Goal: Task Accomplishment & Management: Manage account settings

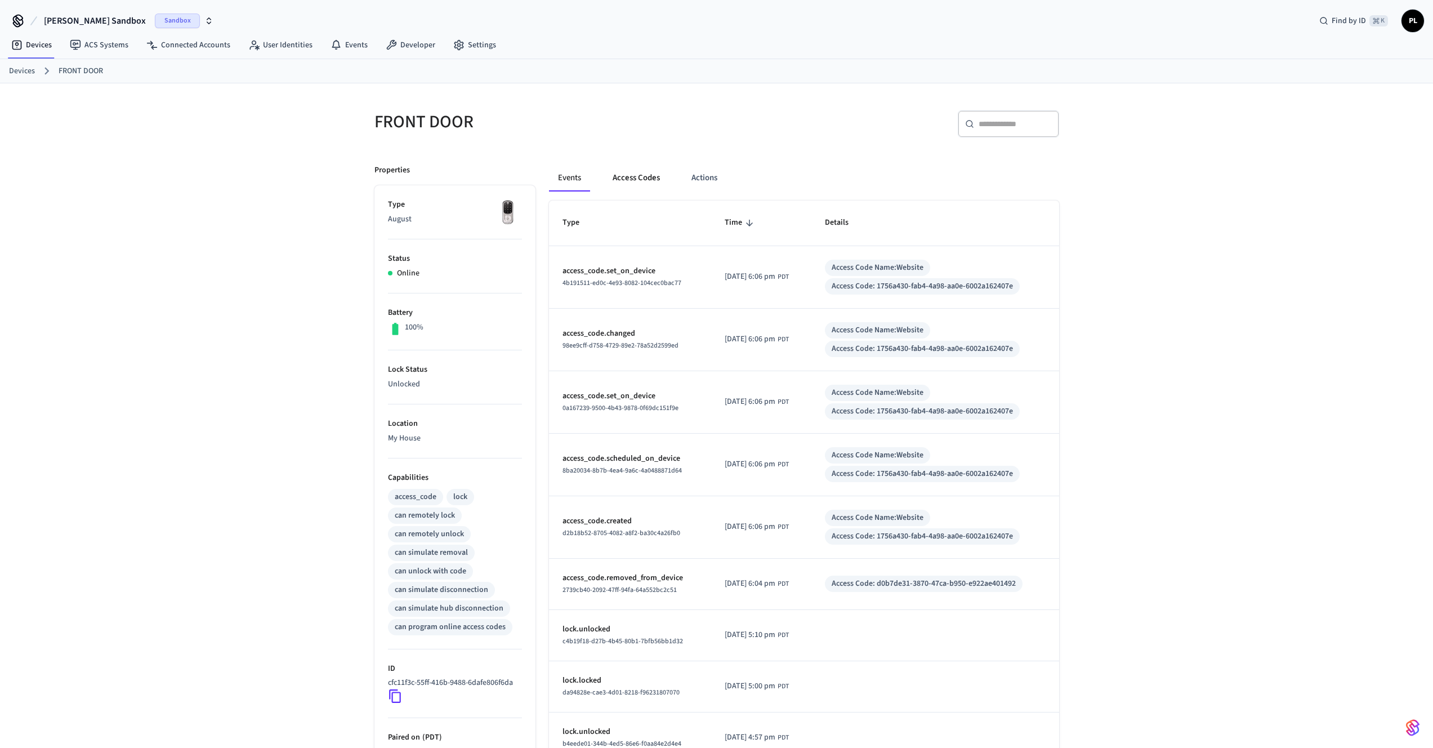
click at [658, 182] on button "Access Codes" at bounding box center [636, 177] width 65 height 27
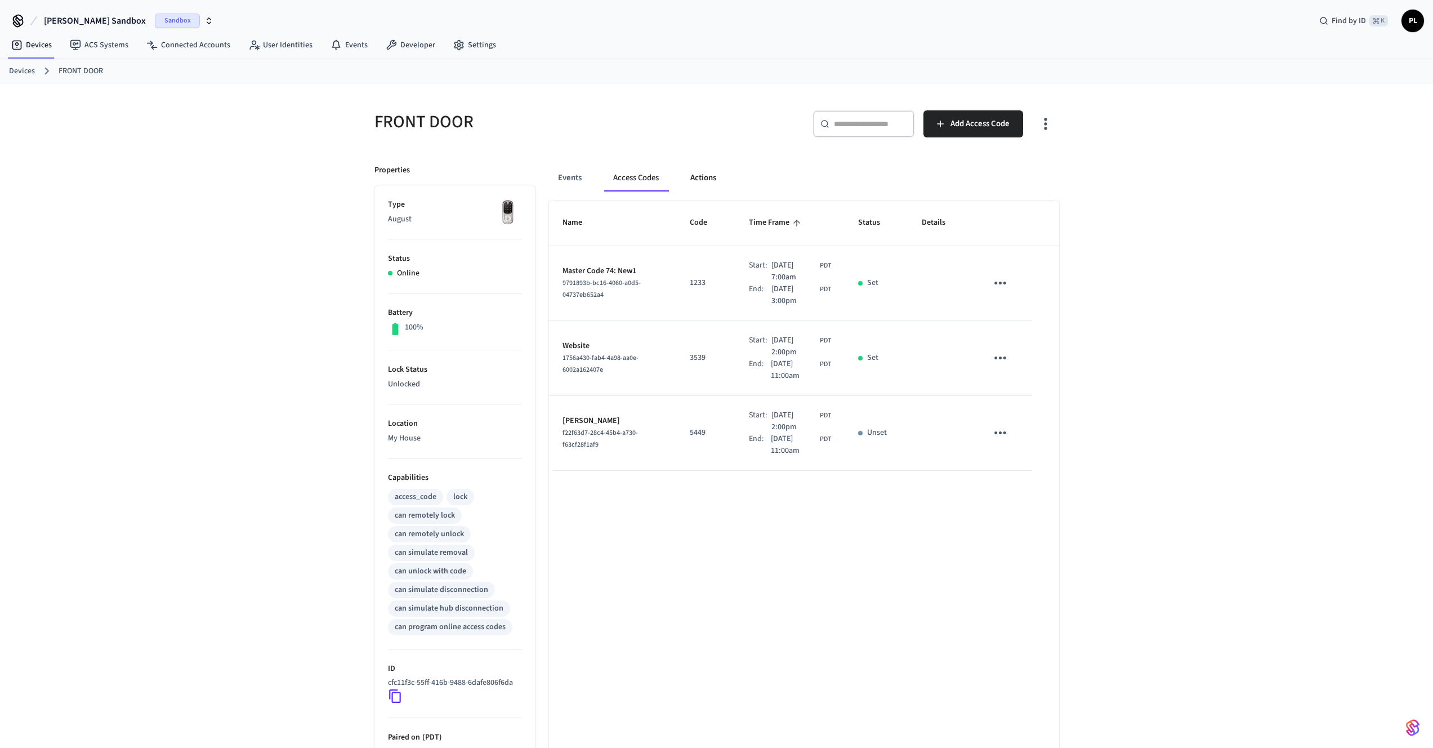
click at [701, 188] on button "Actions" at bounding box center [703, 177] width 44 height 27
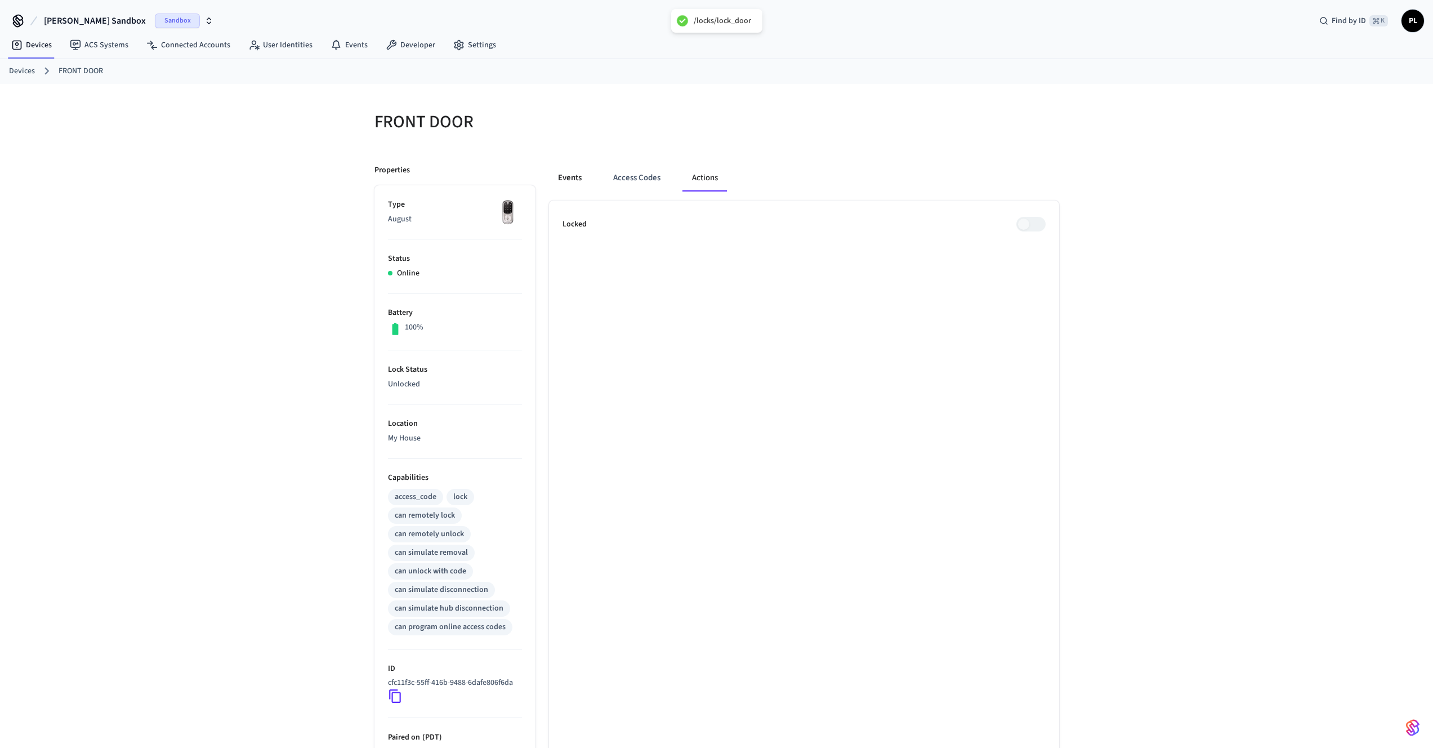
click at [568, 171] on button "Events" at bounding box center [570, 177] width 42 height 27
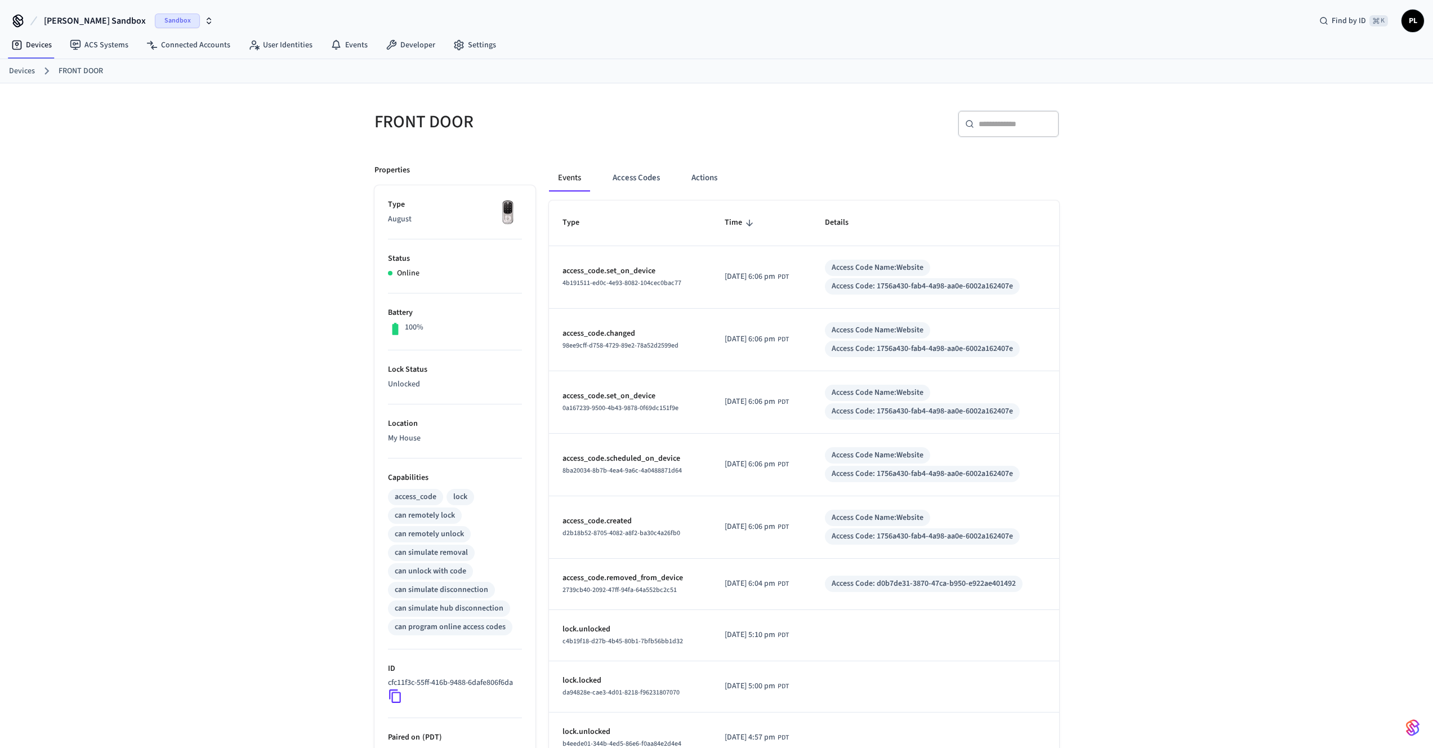
click at [27, 73] on link "Devices" at bounding box center [22, 71] width 26 height 12
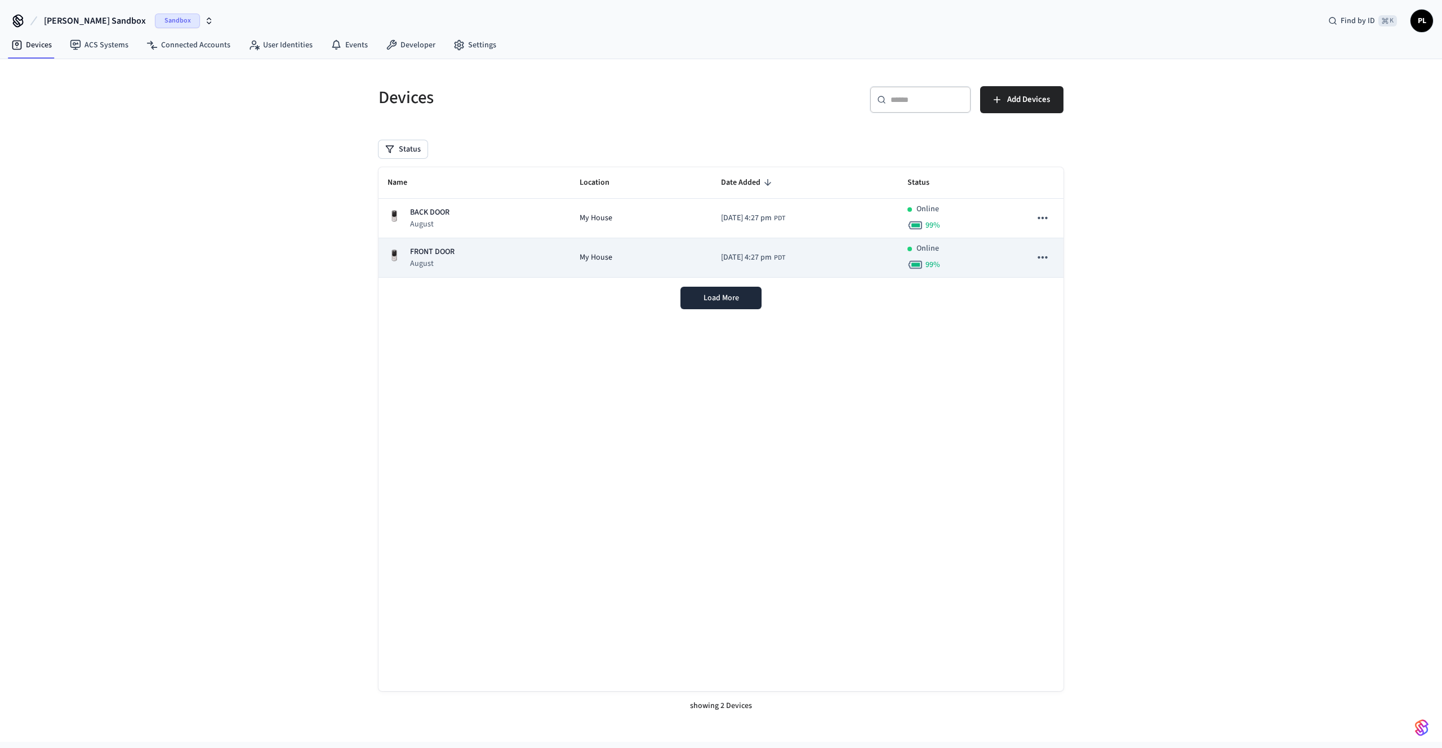
click at [440, 246] on td "FRONT DOOR August" at bounding box center [474, 257] width 192 height 39
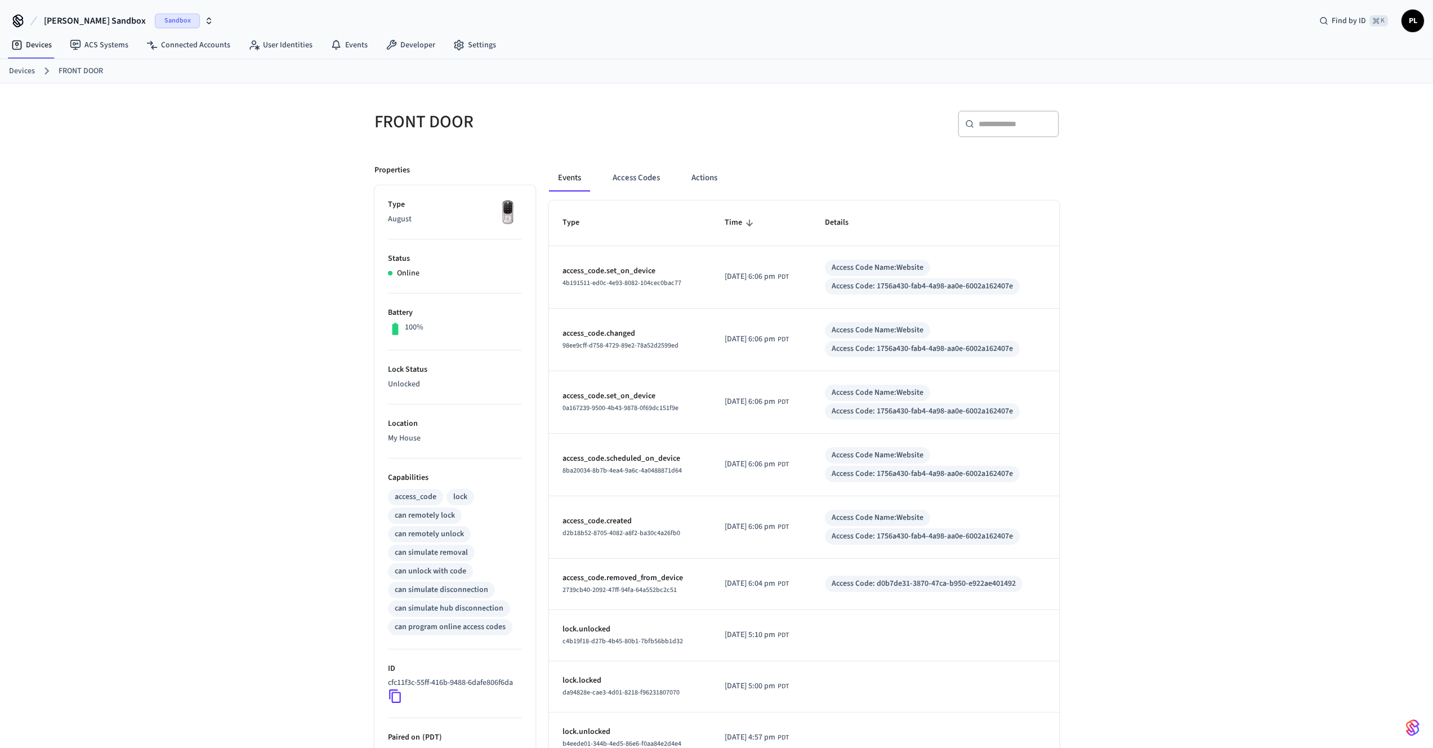
drag, startPoint x: 774, startPoint y: 162, endPoint x: 684, endPoint y: 156, distance: 90.3
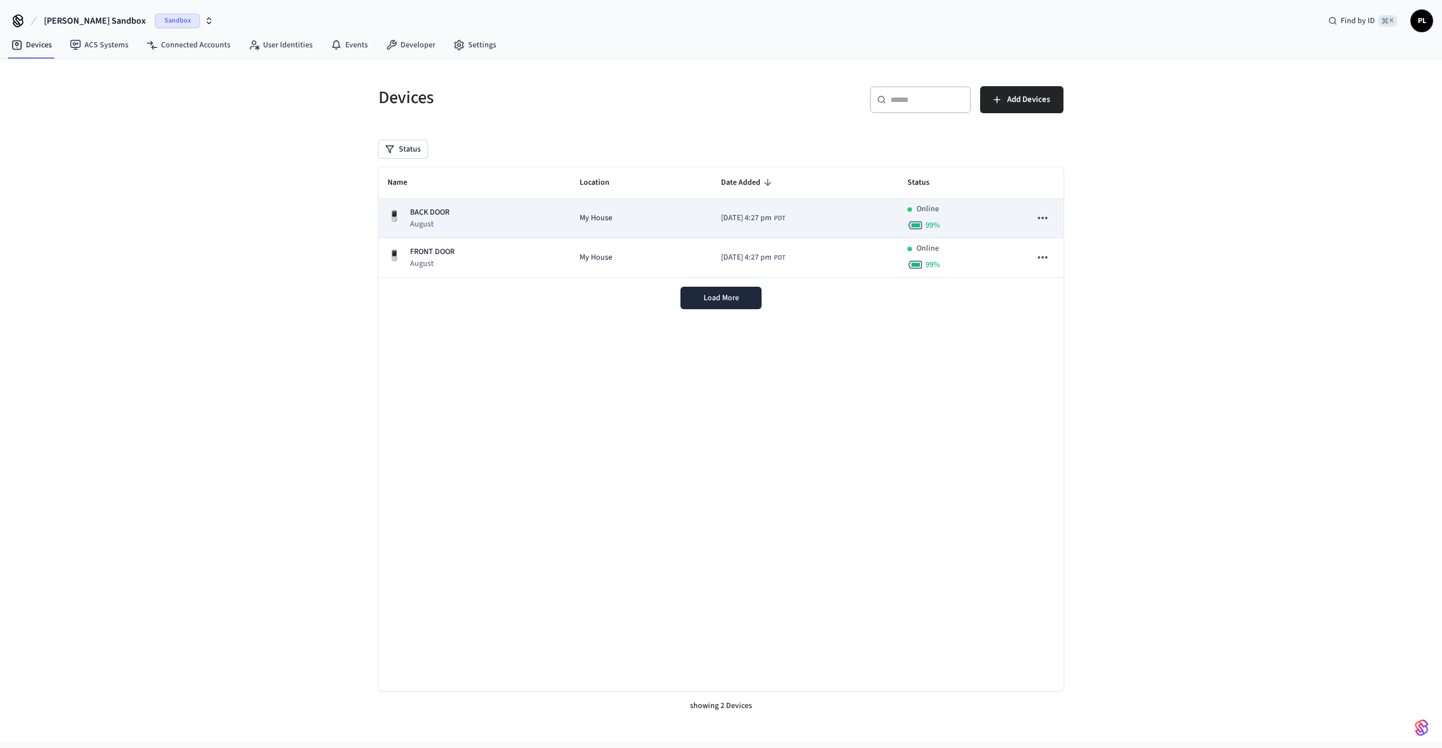
click at [528, 224] on div "BACK DOOR August" at bounding box center [474, 218] width 174 height 23
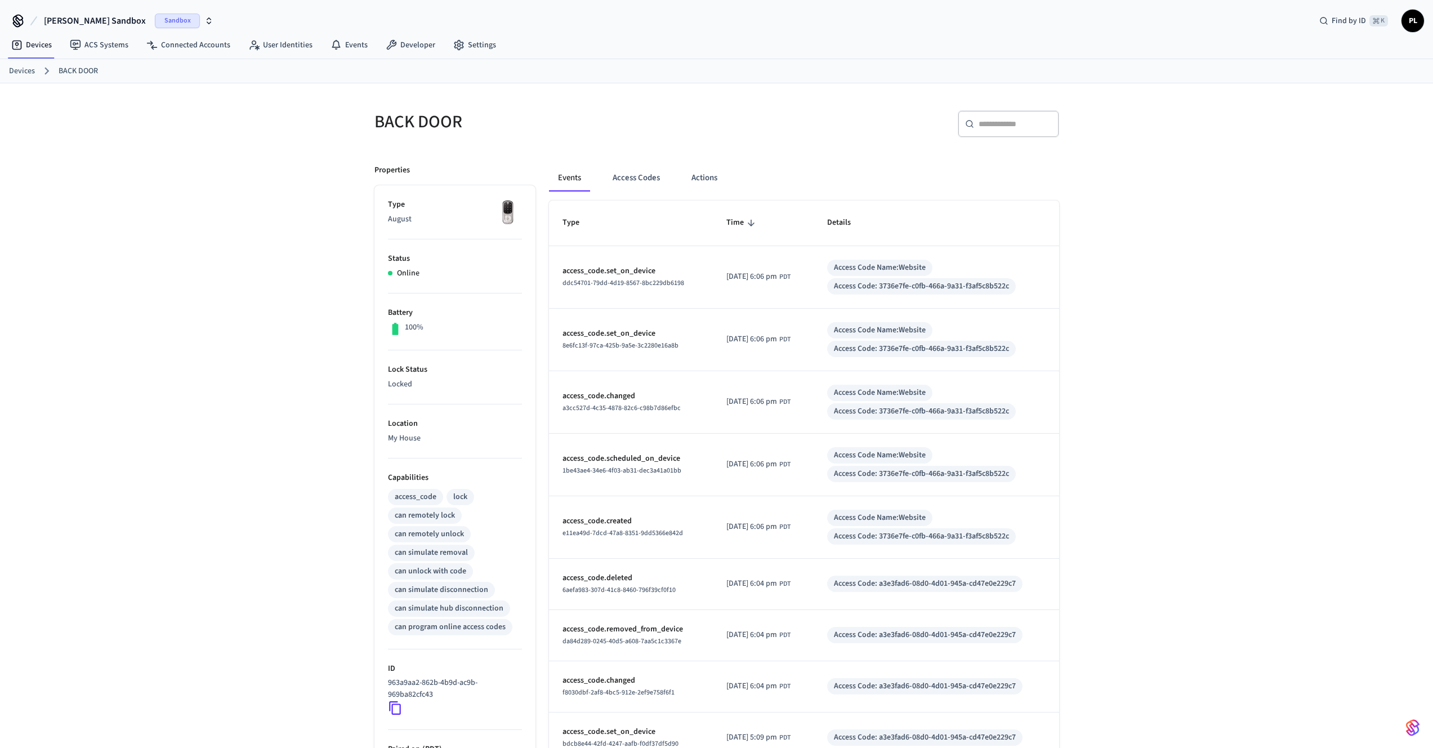
drag, startPoint x: 980, startPoint y: 159, endPoint x: 907, endPoint y: 169, distance: 73.4
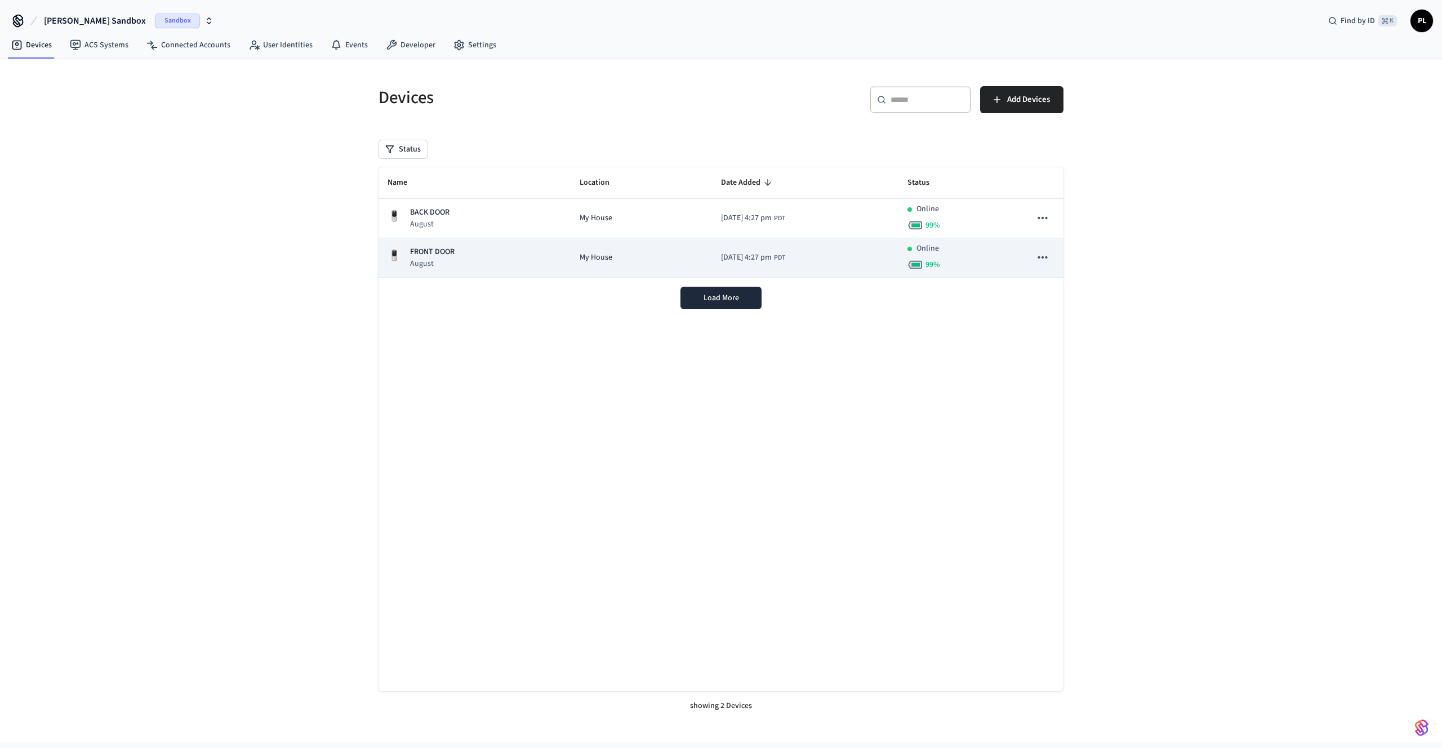
click at [507, 255] on div "FRONT DOOR August" at bounding box center [474, 257] width 174 height 23
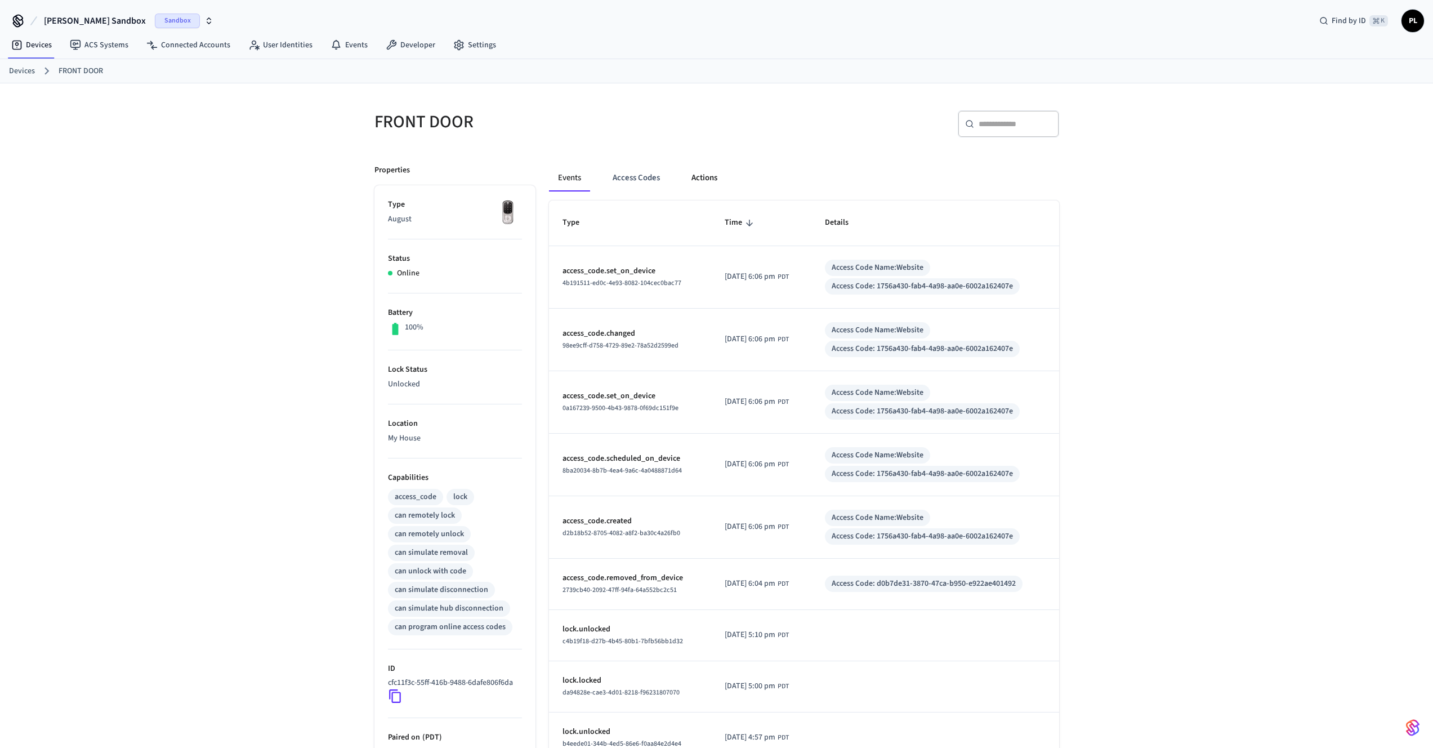
click at [689, 181] on button "Actions" at bounding box center [705, 177] width 44 height 27
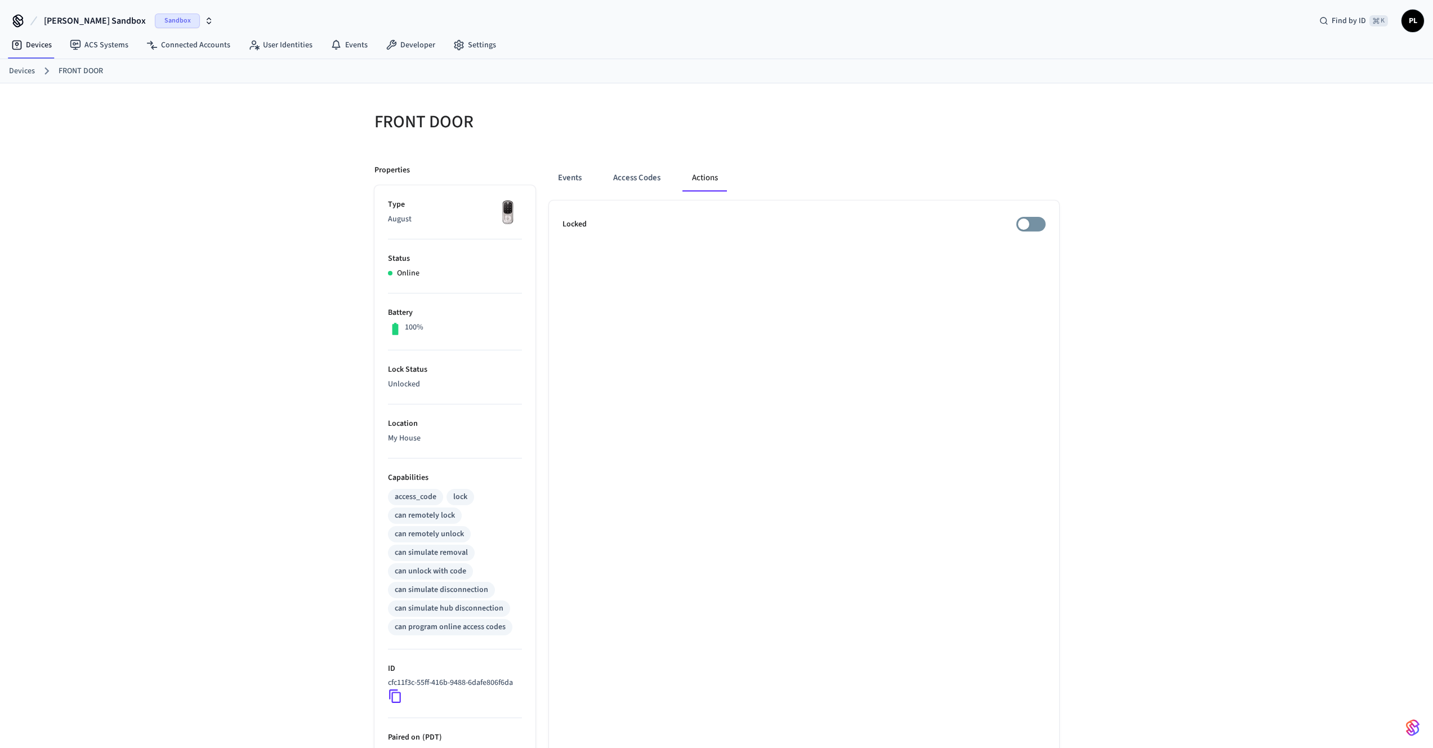
click at [1017, 220] on div "Locked" at bounding box center [804, 224] width 483 height 15
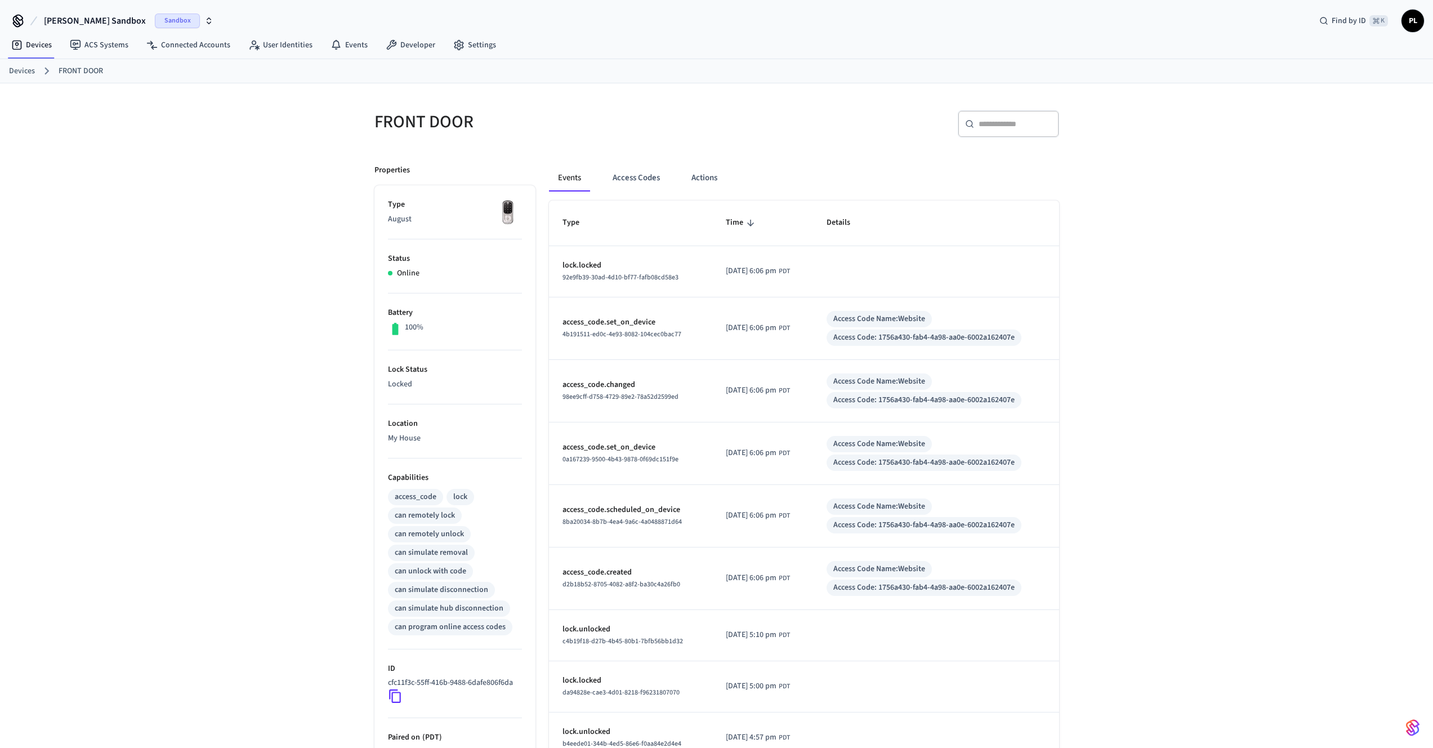
click at [26, 74] on link "Devices" at bounding box center [22, 71] width 26 height 12
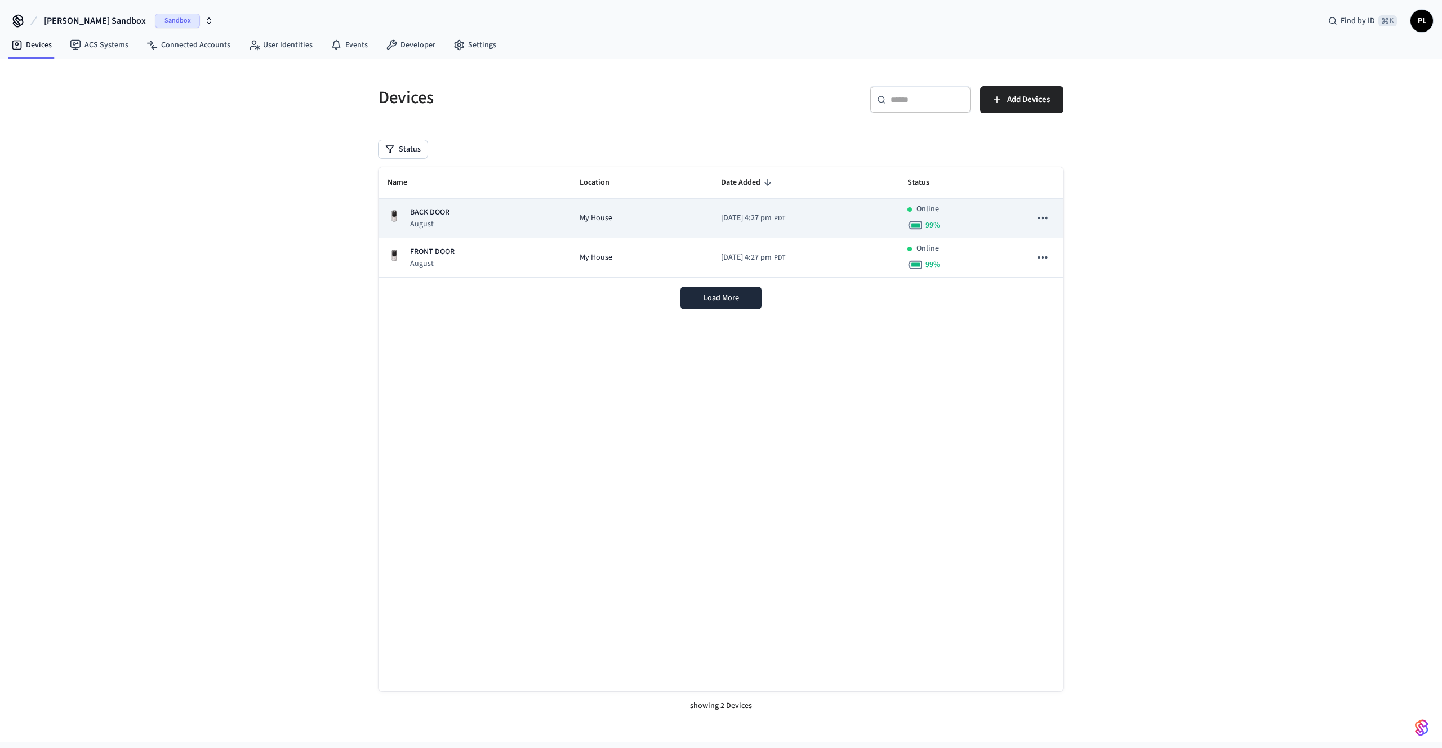
click at [521, 225] on div "BACK DOOR August" at bounding box center [474, 218] width 174 height 23
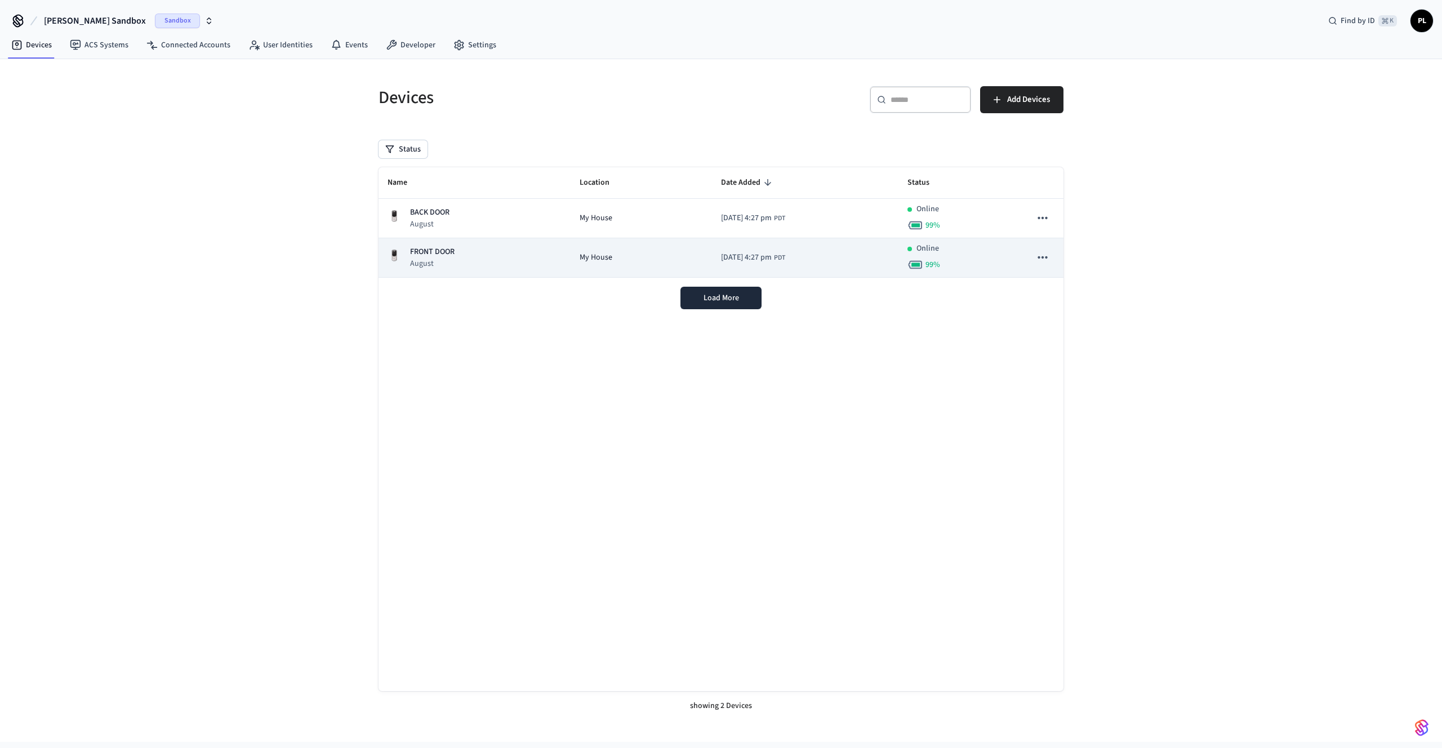
click at [527, 255] on div "FRONT DOOR August" at bounding box center [474, 257] width 174 height 23
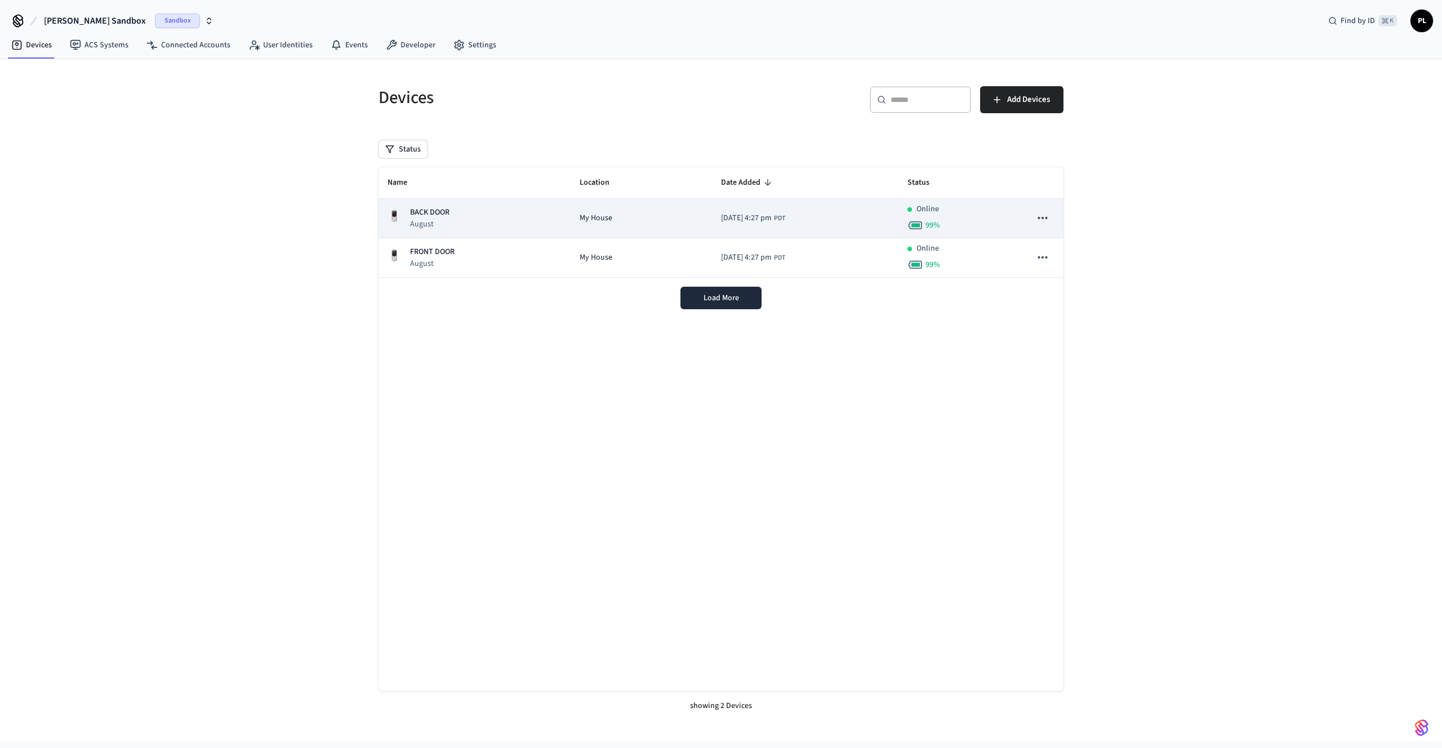
click at [571, 221] on td "My House" at bounding box center [641, 218] width 141 height 39
click at [536, 214] on div "BACK DOOR August" at bounding box center [474, 218] width 174 height 23
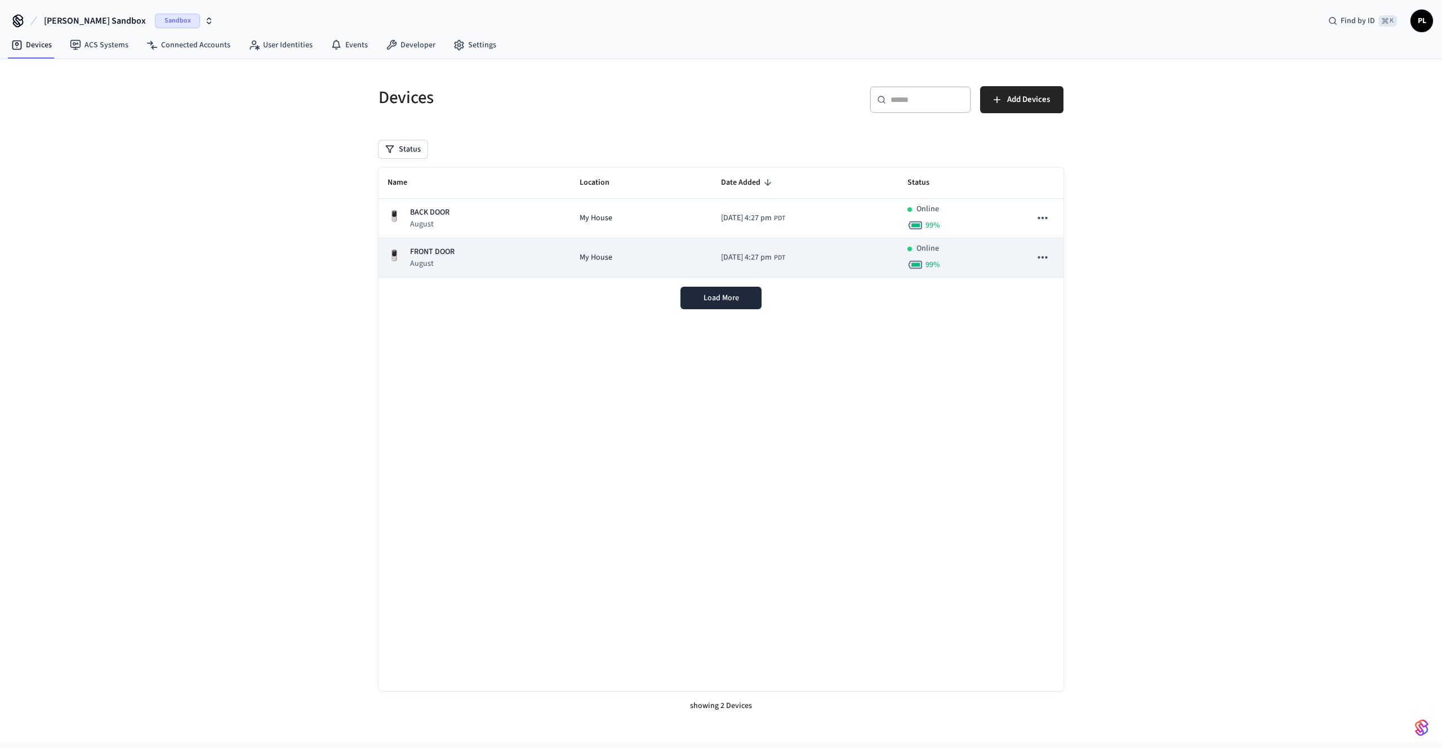
click at [607, 266] on td "My House" at bounding box center [641, 257] width 141 height 39
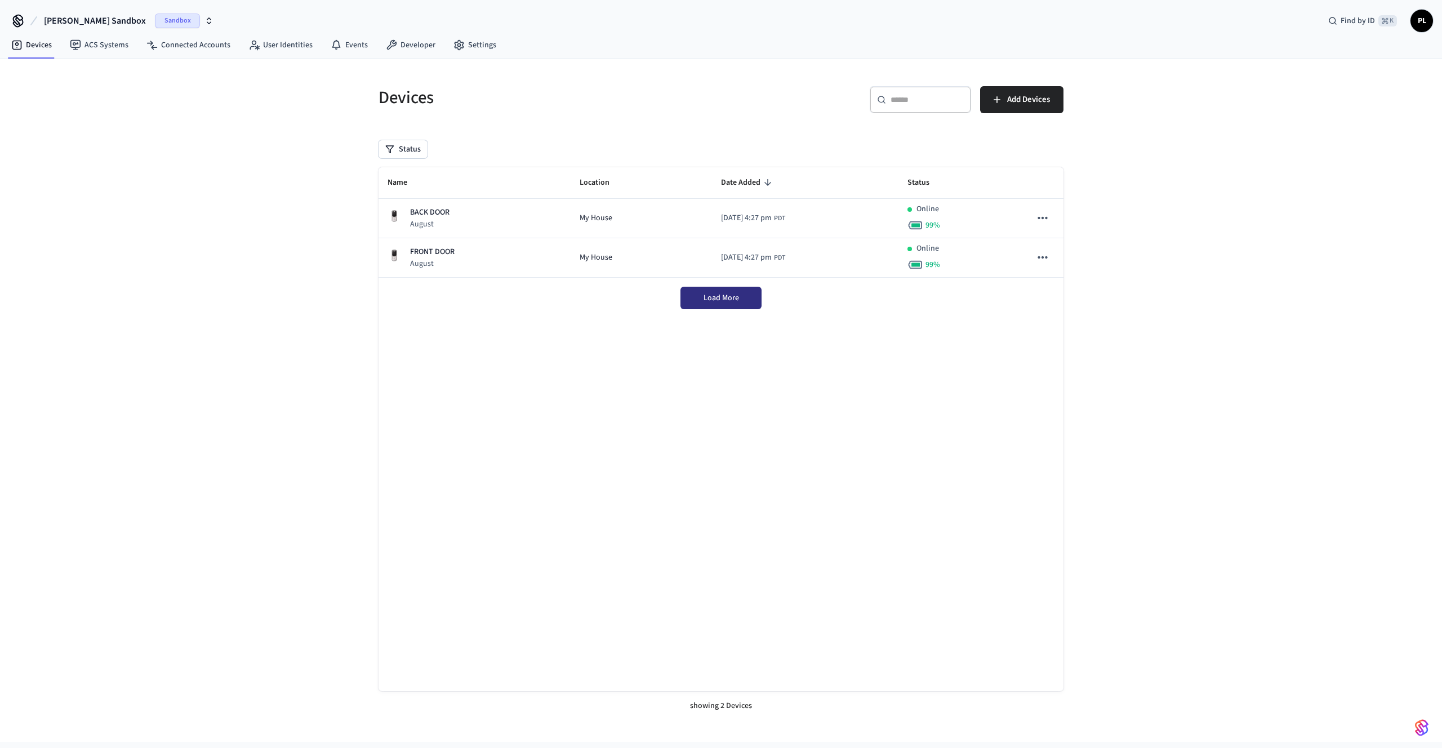
click at [687, 298] on button "Load More" at bounding box center [720, 298] width 81 height 23
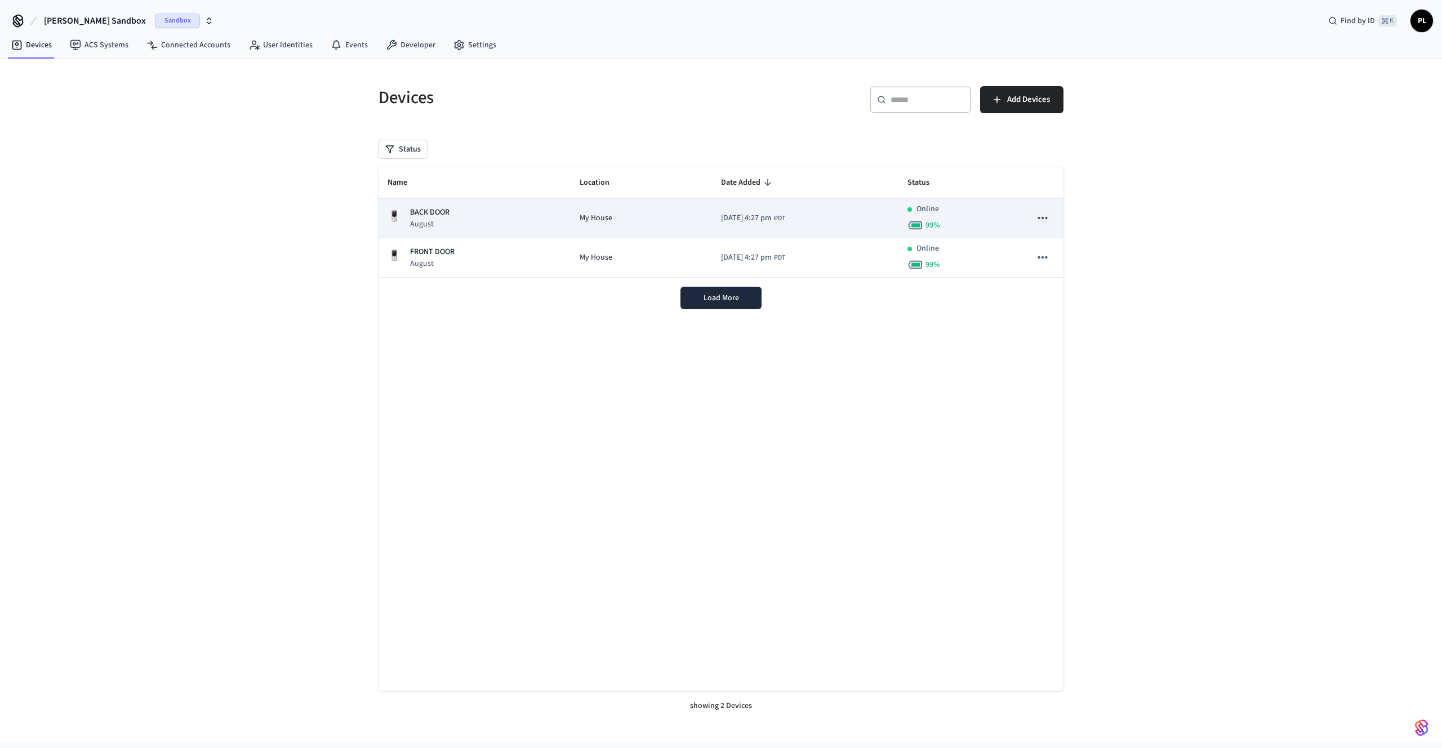
click at [621, 219] on div "My House" at bounding box center [641, 218] width 123 height 12
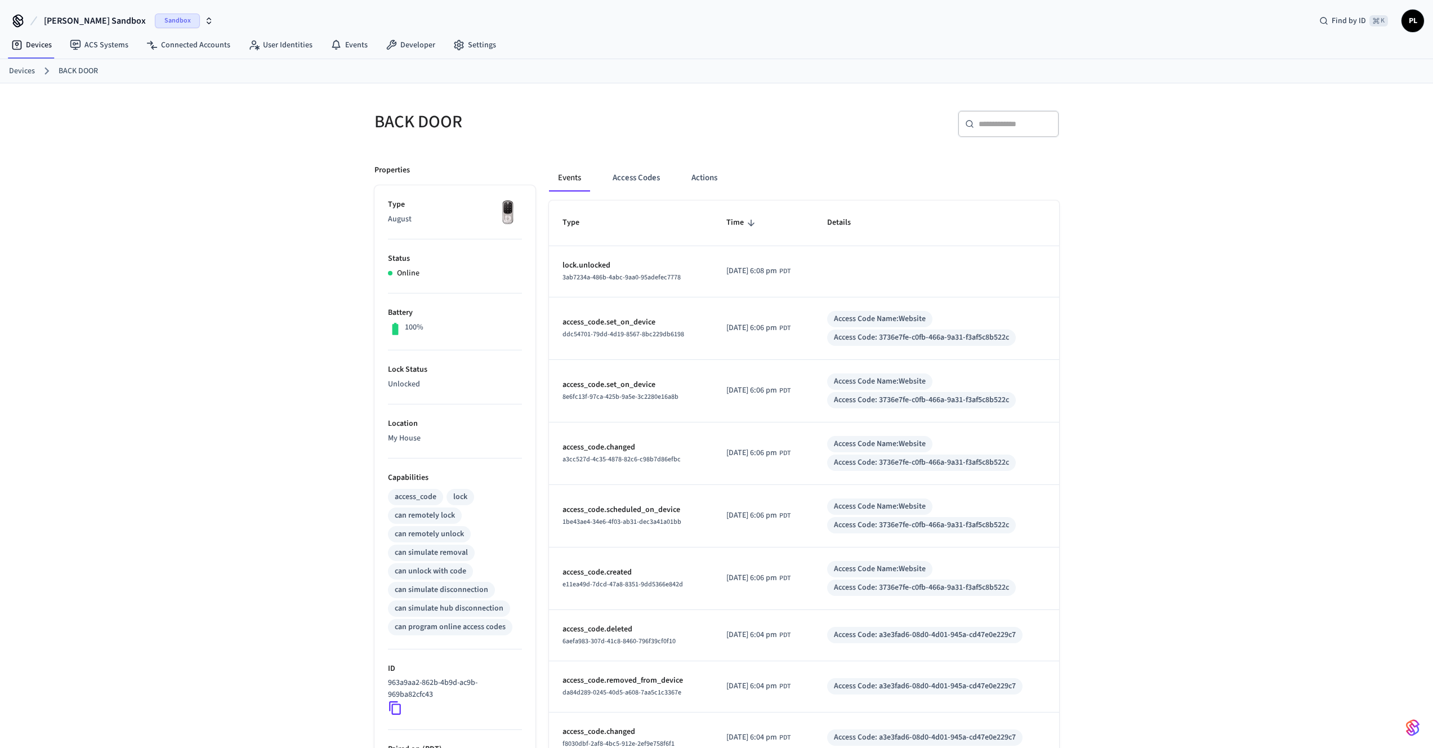
drag, startPoint x: 693, startPoint y: 269, endPoint x: 678, endPoint y: 275, distance: 15.7
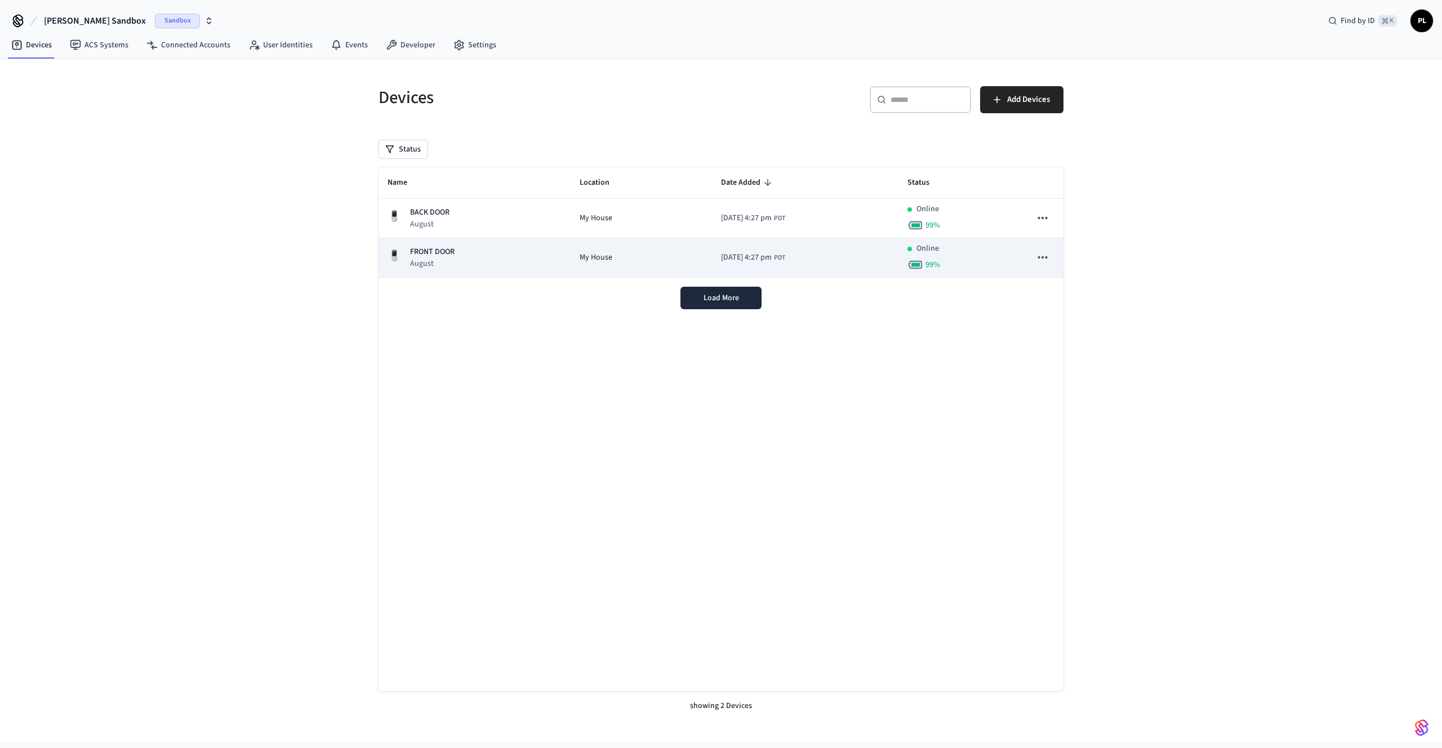
click at [628, 264] on td "My House" at bounding box center [641, 257] width 141 height 39
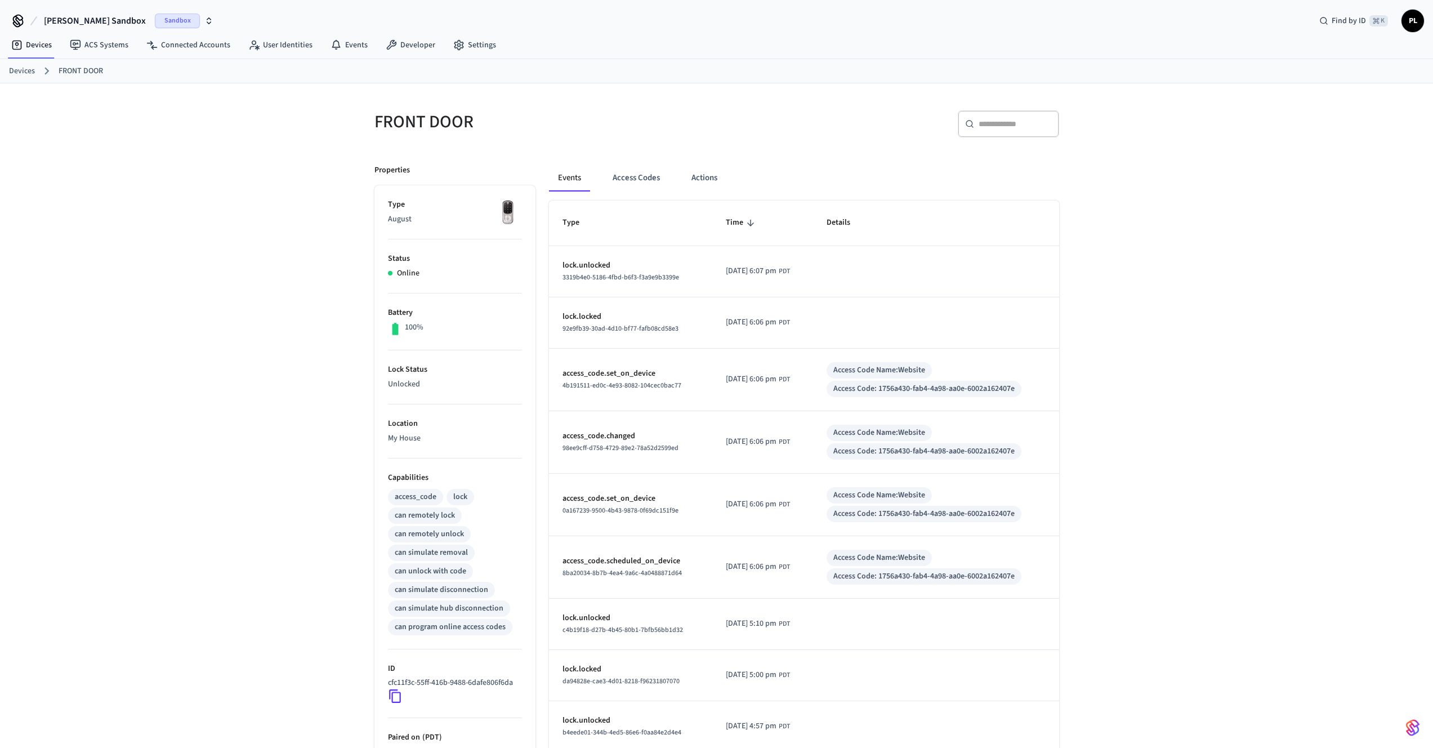
drag, startPoint x: 893, startPoint y: 303, endPoint x: 906, endPoint y: 285, distance: 22.5
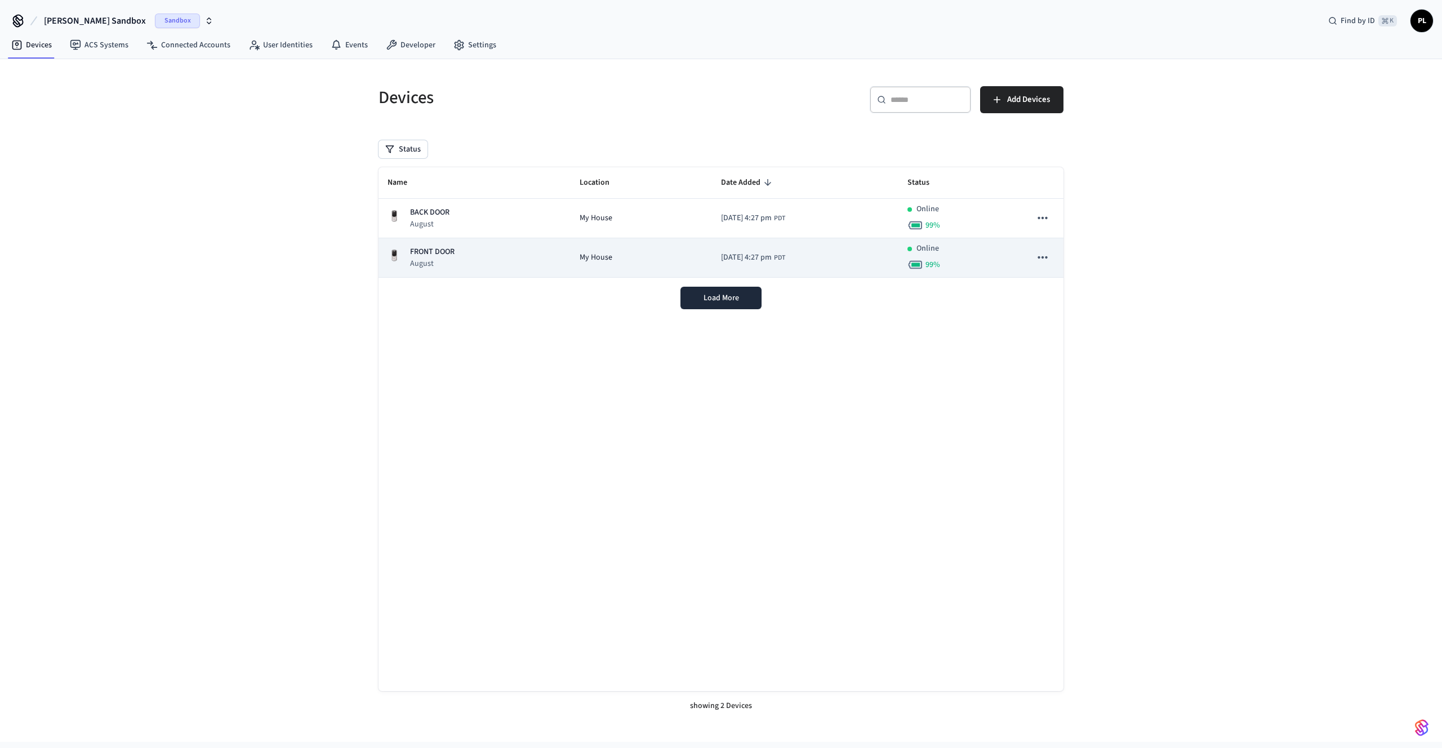
click at [803, 260] on td "[DATE] 4:27 pm PDT" at bounding box center [805, 257] width 186 height 39
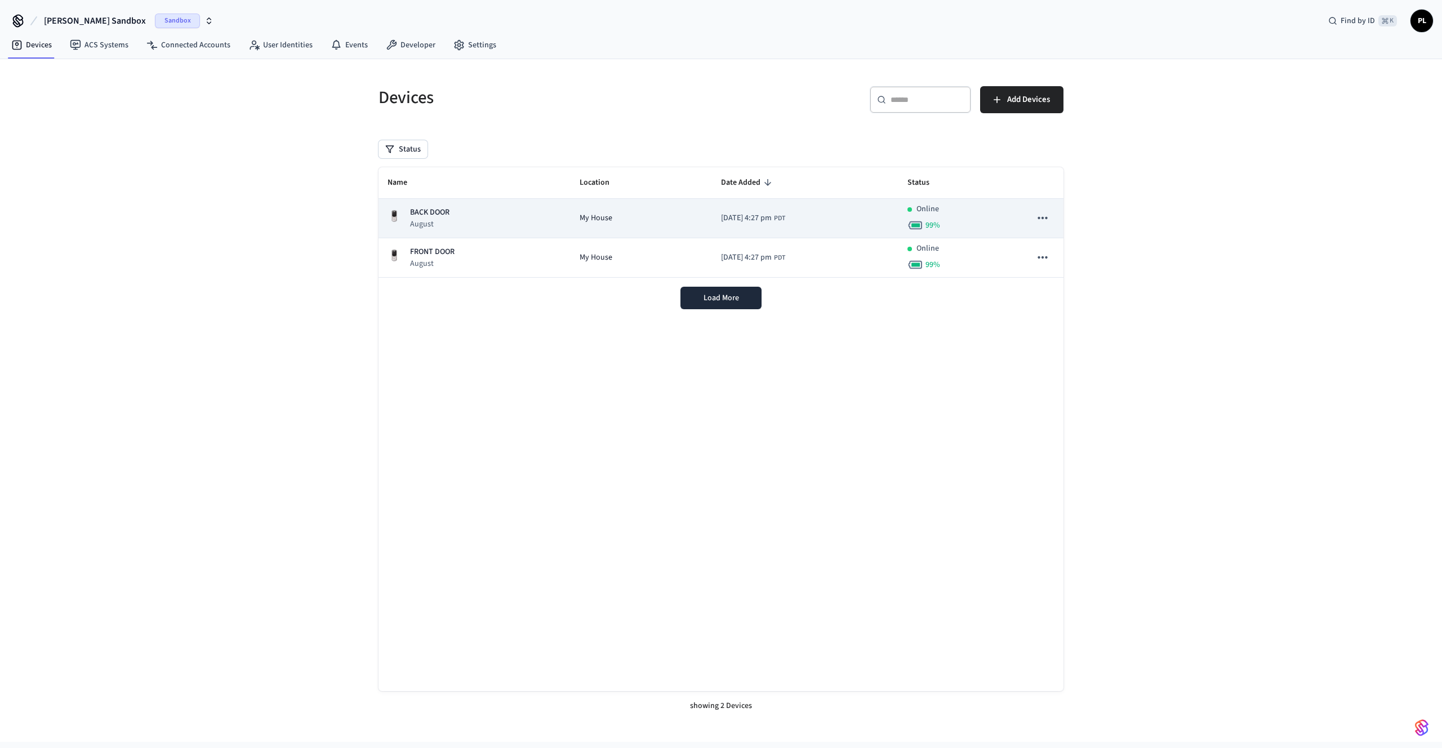
click at [712, 234] on td "[DATE] 4:27 pm PDT" at bounding box center [805, 218] width 186 height 39
